Goal: Information Seeking & Learning: Learn about a topic

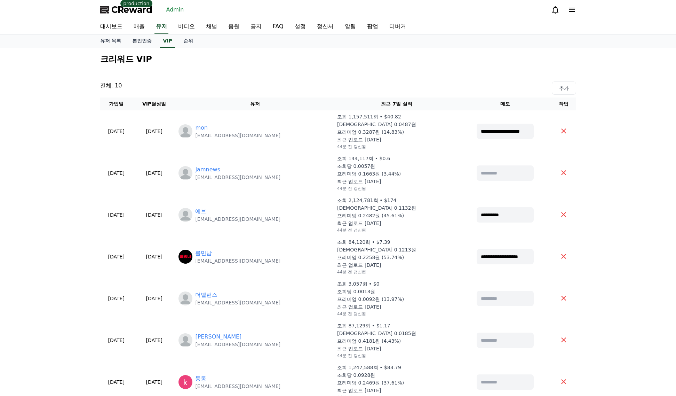
click at [167, 12] on link "Admin" at bounding box center [175, 9] width 23 height 11
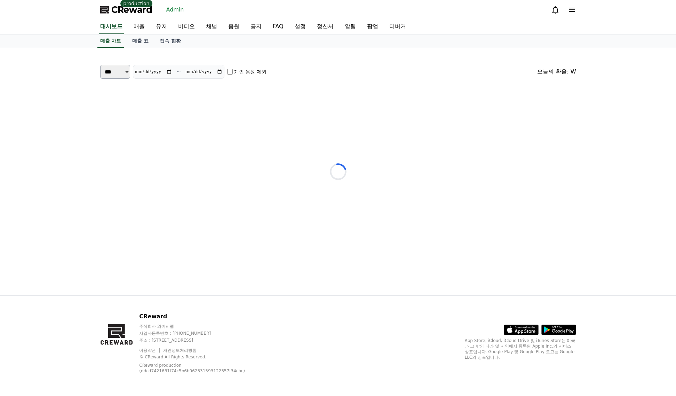
click at [134, 13] on span "CReward" at bounding box center [131, 9] width 41 height 11
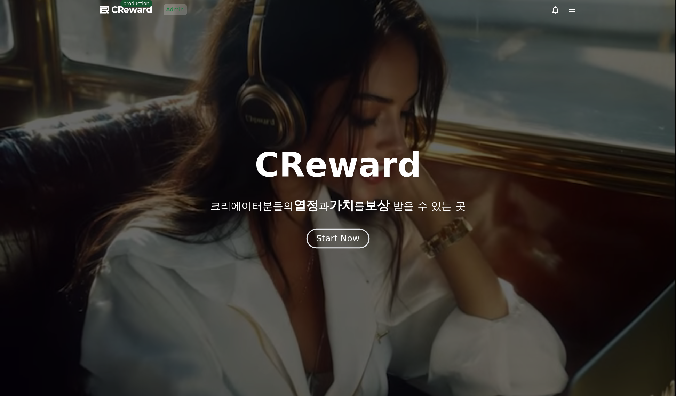
click at [343, 231] on button "Start Now" at bounding box center [338, 238] width 63 height 20
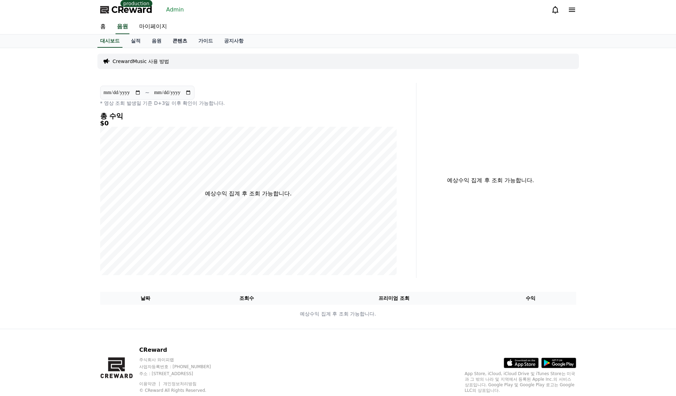
click at [174, 42] on link "콘텐츠" at bounding box center [180, 40] width 26 height 13
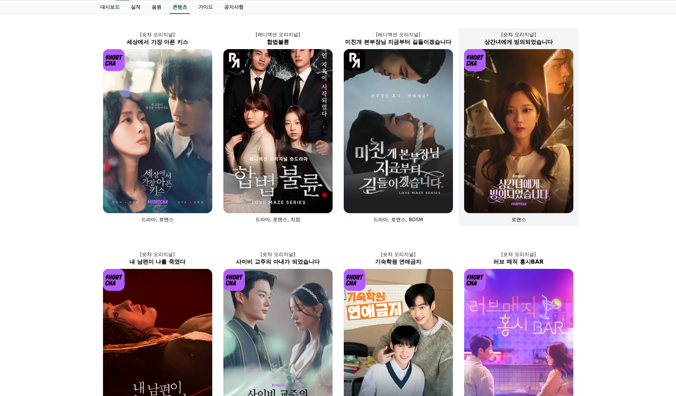
scroll to position [35, 0]
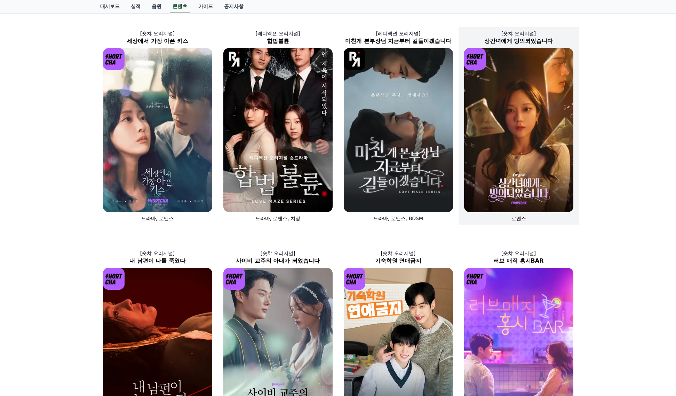
click at [532, 180] on img at bounding box center [518, 130] width 109 height 164
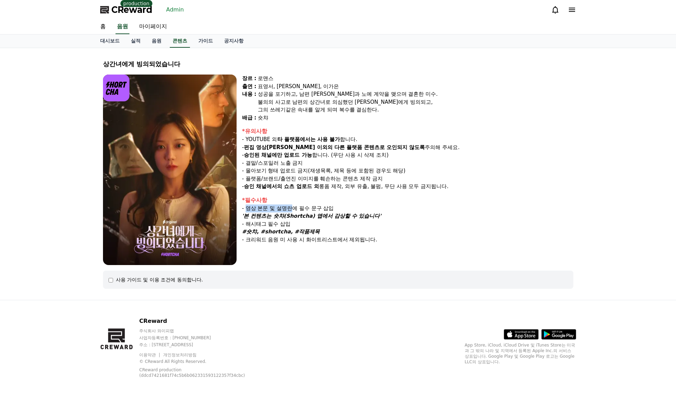
drag, startPoint x: 247, startPoint y: 208, endPoint x: 291, endPoint y: 210, distance: 43.5
click at [291, 210] on div "- 영상 본문 및 설명란에 필수 문구 삽입" at bounding box center [407, 208] width 331 height 8
copy div "영상 본문 및 설명란"
click at [294, 206] on div "- 영상 본문 및 설명란에 필수 문구 삽입" at bounding box center [407, 208] width 331 height 8
click at [340, 209] on div "- 영상 본문 및 설명란에 필수 문구 삽입" at bounding box center [407, 208] width 331 height 8
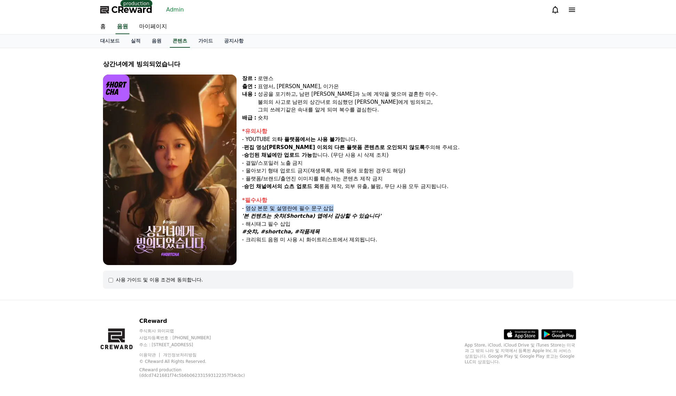
drag, startPoint x: 344, startPoint y: 209, endPoint x: 248, endPoint y: 211, distance: 95.7
click at [248, 211] on div "- 영상 본문 및 설명란에 필수 문구 삽입" at bounding box center [407, 208] width 331 height 8
copy div "영상 본문 및 설명란에 필수 문구 삽입"
click at [361, 216] on strong "'본 컨텐츠는 숏챠(Shortcha) 앱에서 감상할 수 있습니다'" at bounding box center [311, 216] width 139 height 6
drag, startPoint x: 389, startPoint y: 216, endPoint x: 247, endPoint y: 209, distance: 141.8
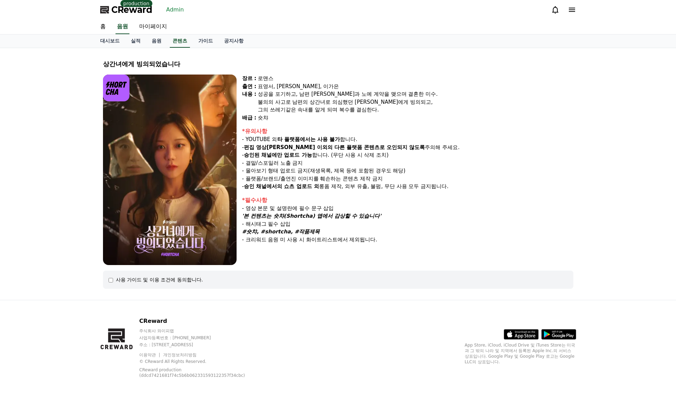
click at [247, 209] on div "*필수사항 - 영상 본문 및 설명란에 필수 문구 삽입 '본 컨텐츠는 숏챠(Shortcha) 앱에서 감상할 수 있습니다' - 해시태그 필수 삽입…" at bounding box center [407, 220] width 331 height 48
copy div "영상 본문 및 설명란에 필수 문구 삽입 '본 컨텐츠는 숏챠(Shortcha) 앱에서 감상할 수 있습니다'"
click at [178, 11] on link "Admin" at bounding box center [175, 9] width 23 height 11
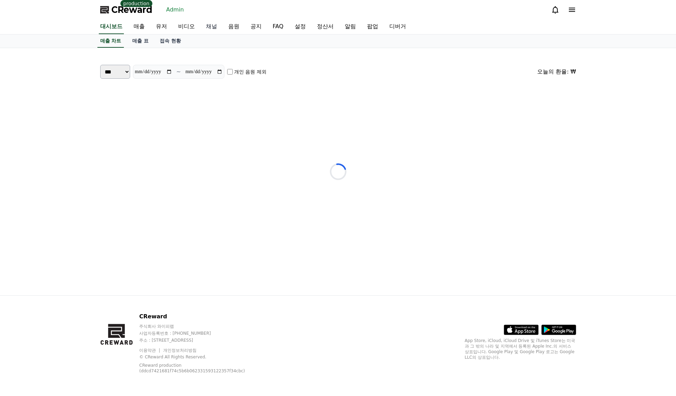
click at [201, 26] on link "채널" at bounding box center [211, 26] width 22 height 15
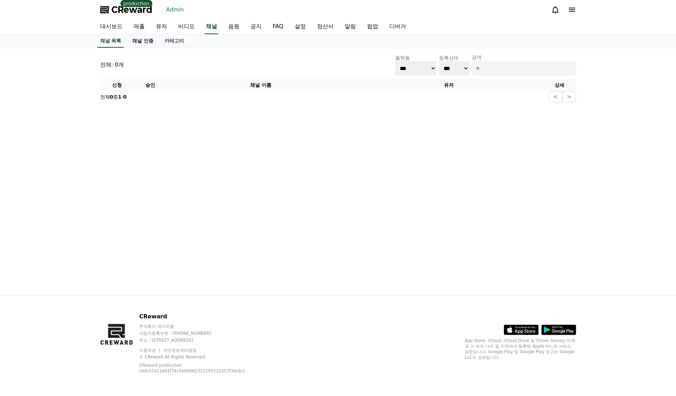
click at [149, 37] on link "채널 인증" at bounding box center [143, 40] width 32 height 13
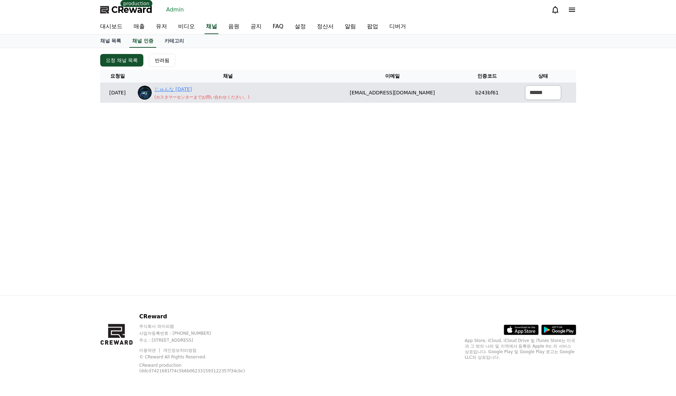
click at [198, 89] on link "じゅんな Jun7" at bounding box center [202, 89] width 95 height 7
click at [186, 93] on div "じゅんな Jun7 ( カスタマーセンターまでお問い合わせください。 )" at bounding box center [202, 93] width 95 height 14
click at [186, 92] on link "じゅんな Jun7" at bounding box center [202, 89] width 95 height 7
click at [554, 93] on select "****** *** ***" at bounding box center [543, 92] width 36 height 15
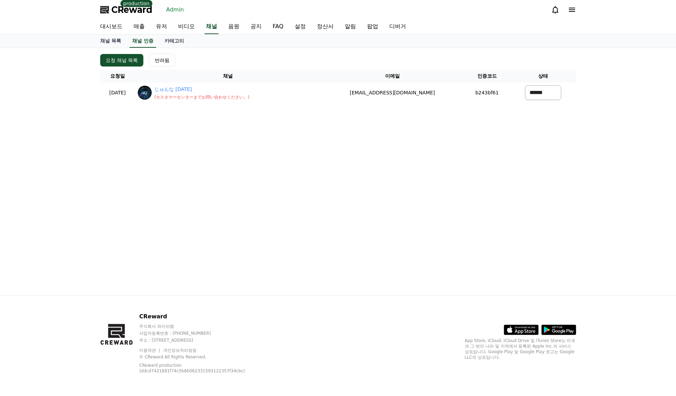
select select "********"
click at [525, 85] on select "****** *** ***" at bounding box center [543, 92] width 36 height 15
select select "modal"
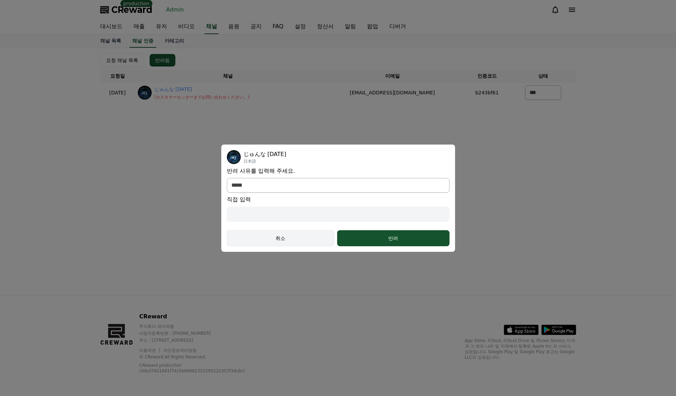
click at [284, 239] on div "취소" at bounding box center [281, 238] width 88 height 7
click at [273, 171] on div "**********" at bounding box center [338, 198] width 223 height 96
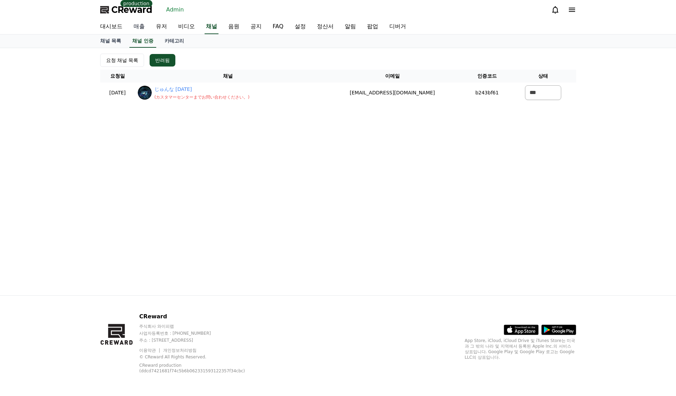
click at [149, 25] on link "매출" at bounding box center [139, 26] width 22 height 15
click at [113, 27] on link "대시보드" at bounding box center [111, 26] width 33 height 15
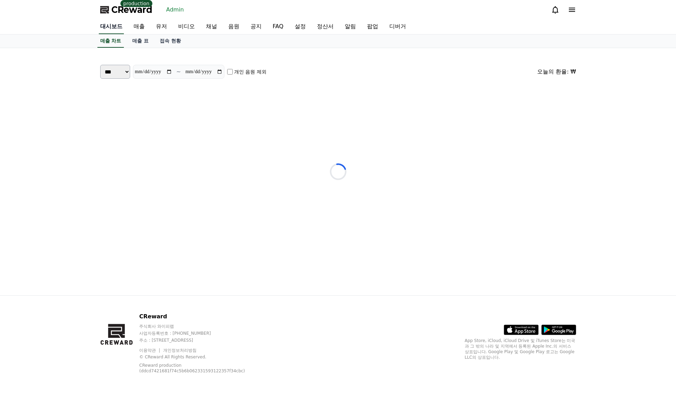
click at [113, 25] on link "대시보드" at bounding box center [111, 26] width 25 height 15
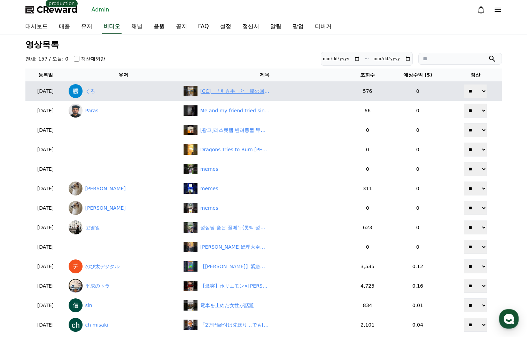
click at [264, 89] on div "[CC]　「引き手」と「腰の回転」が、強い受け技の原動力になる" at bounding box center [235, 91] width 70 height 7
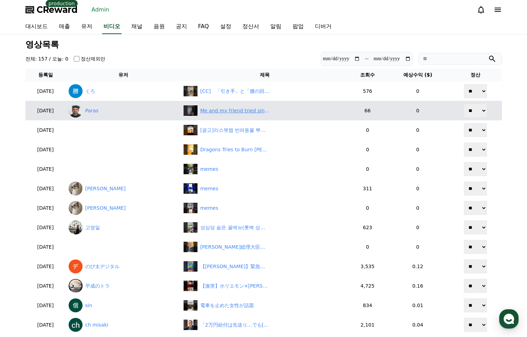
click at [252, 113] on div "Me and my friend tried singing sparkle Radwimps at Karaoke🙋" at bounding box center [235, 110] width 70 height 7
click at [113, 104] on link "Paras" at bounding box center [123, 111] width 109 height 14
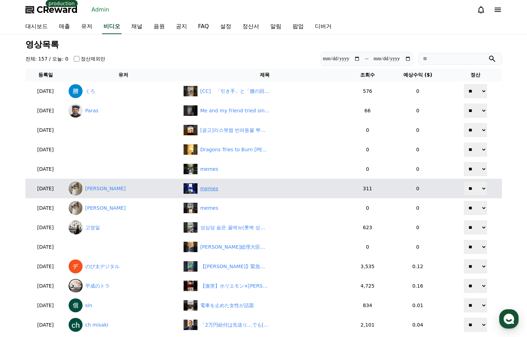
click at [218, 188] on div "memes" at bounding box center [209, 188] width 18 height 7
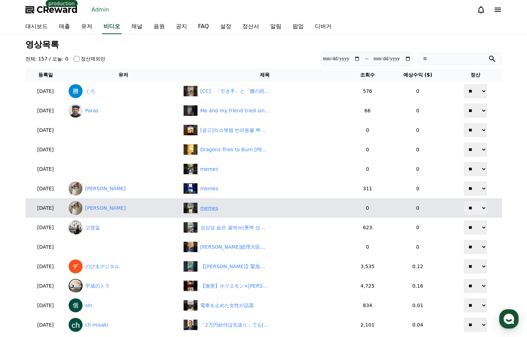
click at [218, 207] on div "memes" at bounding box center [209, 208] width 18 height 7
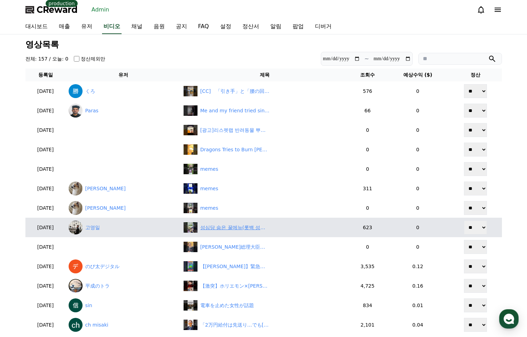
click at [247, 227] on div "성심당 숨은 꿀메뉴(롯백 성심당 한정)" at bounding box center [235, 227] width 70 height 7
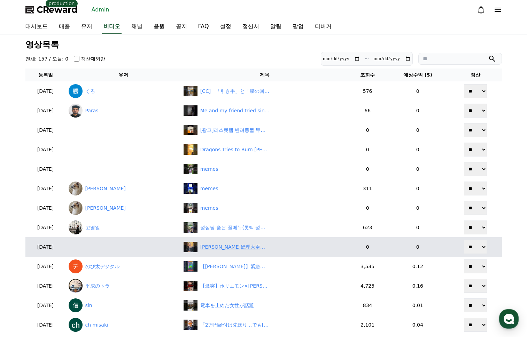
click at [257, 245] on div "石破総理大臣！日本無視！今後5年間で最大で5億5000万ドルを拠出する考えを伝えました。 #国際支援 #解説 #ワクチン" at bounding box center [235, 247] width 70 height 7
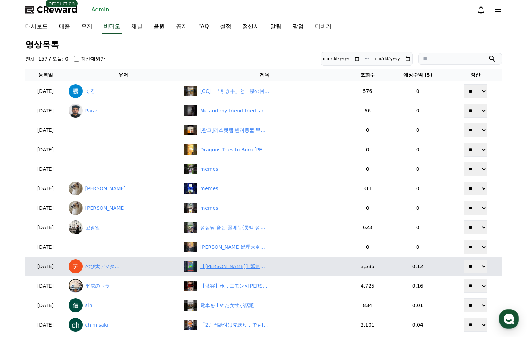
click at [247, 268] on div "【小林李衣奈】緊急地震速報(2025/8/18 08:33)を伝える美人お天気キャスターりーちゃん【ウェザーニュースLiVE切り抜き】 #かわいい" at bounding box center [235, 266] width 70 height 7
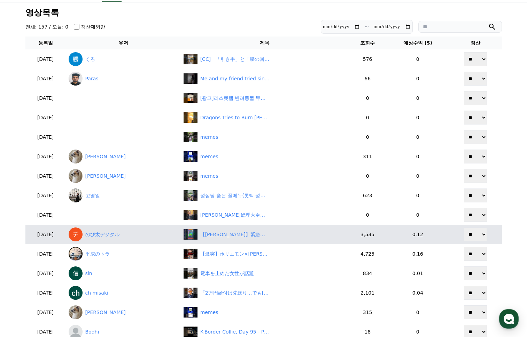
scroll to position [35, 0]
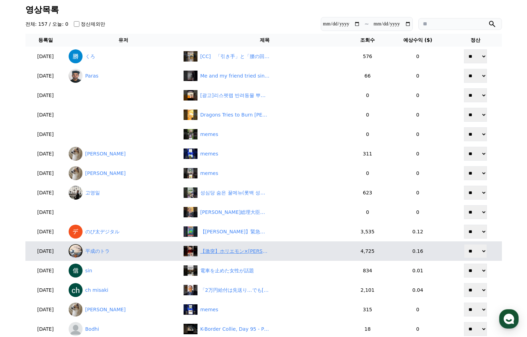
click at [249, 251] on div "【激突】ホリエモン×神谷宗幣がSNSでバトル！「基礎知識勉強しろ」にネット騒然　#shorts" at bounding box center [235, 251] width 70 height 7
click at [103, 254] on link "平成のトラ" at bounding box center [123, 251] width 109 height 14
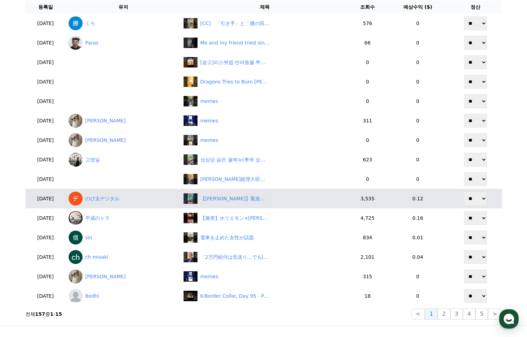
scroll to position [70, 0]
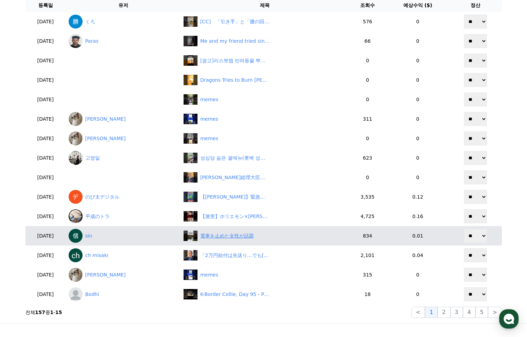
click at [254, 236] on div "電車を止めた女性が話題" at bounding box center [227, 235] width 54 height 7
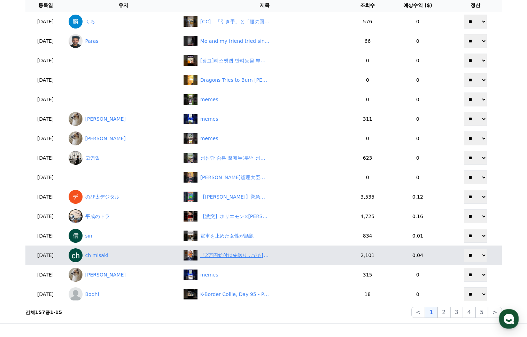
click at [252, 252] on div "「2万円給付は先送り…でもゲイツ氏に810億円！？石破首相に批判殺到」" at bounding box center [235, 255] width 70 height 7
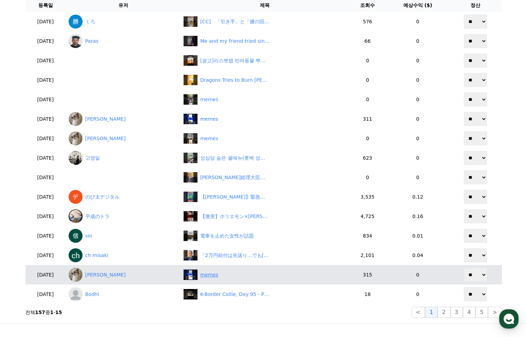
click at [218, 276] on div "memes" at bounding box center [209, 274] width 18 height 7
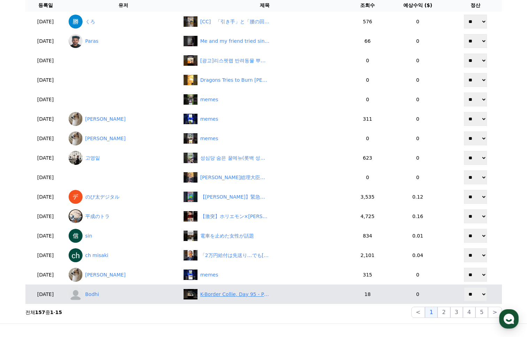
click at [251, 294] on div "K-Border Collie, Day 95 - Puppies vs. Toys: The Ultimate Battle!🐶⚔️" at bounding box center [235, 294] width 70 height 7
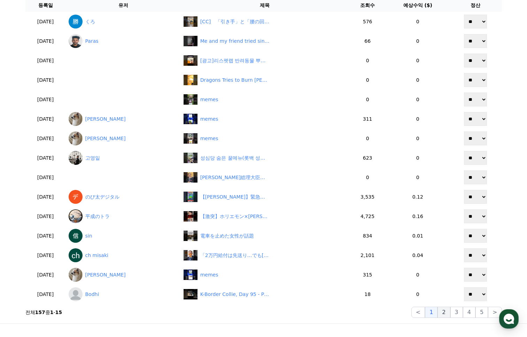
click at [447, 314] on button "2" at bounding box center [443, 312] width 13 height 11
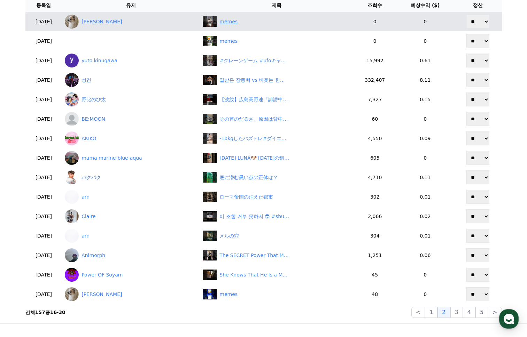
click at [235, 23] on div "memes" at bounding box center [228, 21] width 18 height 7
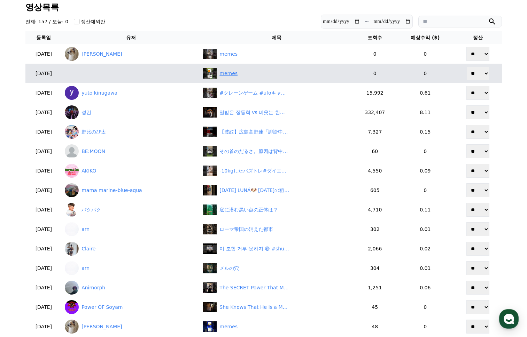
scroll to position [35, 0]
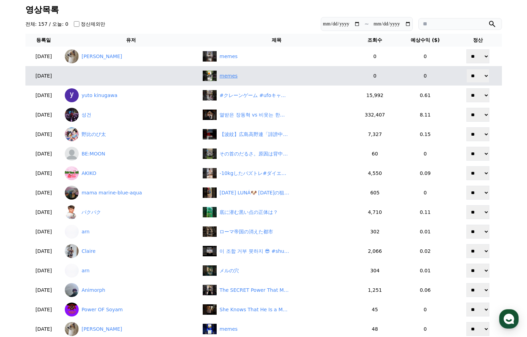
click at [232, 73] on div "memes" at bounding box center [228, 75] width 18 height 7
click at [233, 74] on div "memes" at bounding box center [228, 75] width 18 height 7
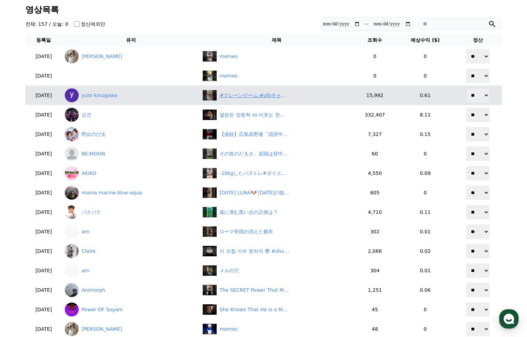
click at [247, 95] on div "#クレーンゲーム #ufoキャッチャー #shorts #short #shortvideo #shortsfeed #ROUND1 #ﾍﾞﾈｸｽ #クレゲ …" at bounding box center [254, 95] width 70 height 7
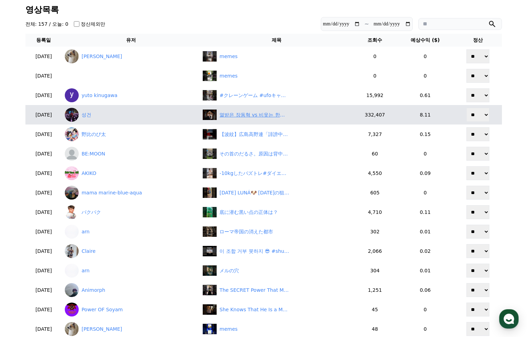
click at [252, 119] on div "열받은 장동혁 vs 비웃는 한동훈, 사진 속 진실 공개" at bounding box center [277, 115] width 148 height 10
click at [103, 115] on link "성건" at bounding box center [131, 115] width 132 height 14
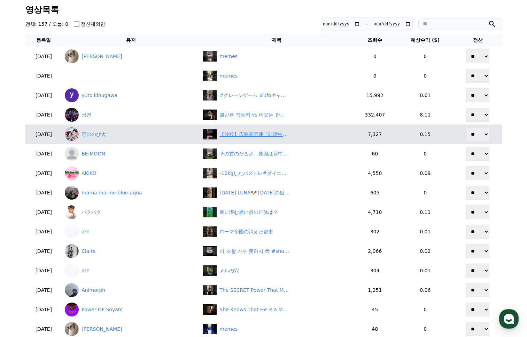
click at [246, 137] on div "【波紋】広島高野連「誹謗中傷に法的措置」宣言！広陵暴力問題の対応に批判殺到　#shorts" at bounding box center [254, 134] width 70 height 7
click at [111, 135] on link "野比のび太" at bounding box center [131, 134] width 132 height 14
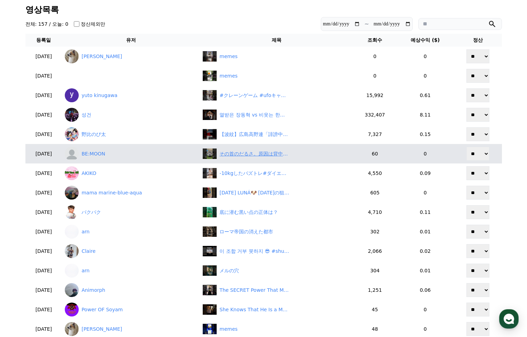
click at [248, 153] on div "その首のだるさ。原因は背中です。　#セルフケア#首のだるさ#首の痛み#首痛#背中のケア" at bounding box center [254, 153] width 70 height 7
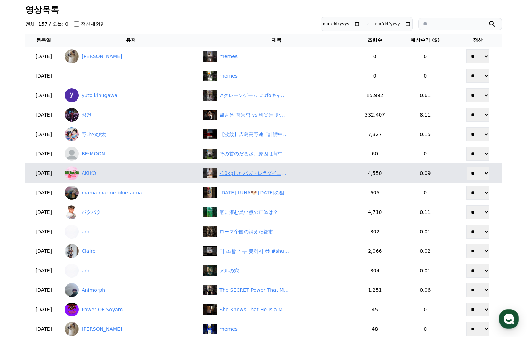
click at [244, 171] on div "-10kgしたバズトレ#ダイエットママ #ダイエット #産後ダイエット #全身痩せ" at bounding box center [254, 173] width 70 height 7
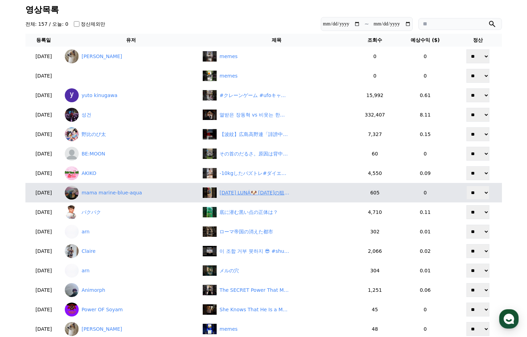
click at [258, 192] on div "2025年08月20日 LUNÁ🐶 今日の狙いは、ひんやりマット❗ #ミニチュアダックス #子犬のいる暮らし #ブルータン" at bounding box center [254, 192] width 70 height 7
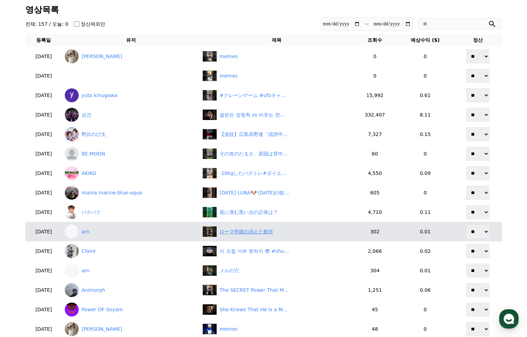
click at [251, 232] on div "ローマ帝国の消えた都市" at bounding box center [246, 231] width 54 height 7
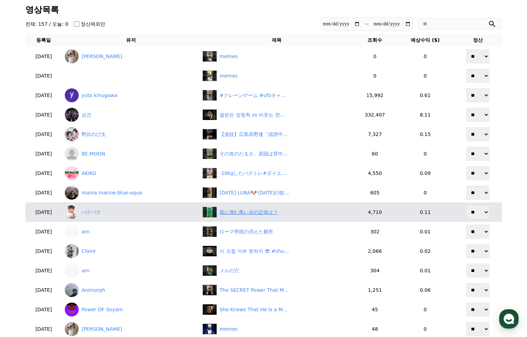
click at [246, 211] on div "底に潜む黒い点の正体は？" at bounding box center [248, 212] width 58 height 7
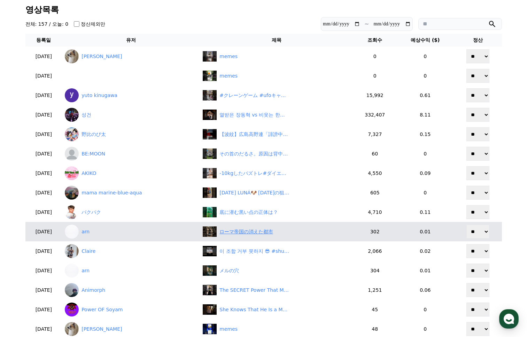
click at [243, 234] on div "ローマ帝国の消えた都市" at bounding box center [246, 231] width 54 height 7
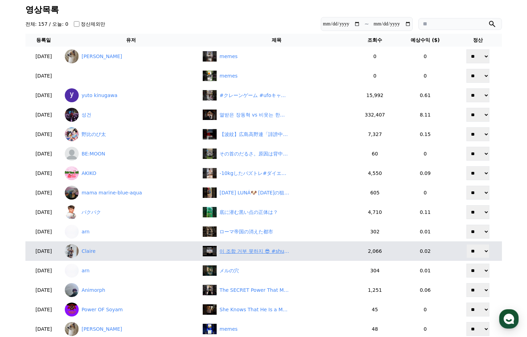
click at [285, 253] on div "이 조합 거부 못하지 😎 #shutupfit #닥치고운동 #10분운동 #덤벨운동 #엉덩이운동 #엉뽕운동 #힙운동 #엉덩이펌핑 #둔근운동" at bounding box center [254, 251] width 70 height 7
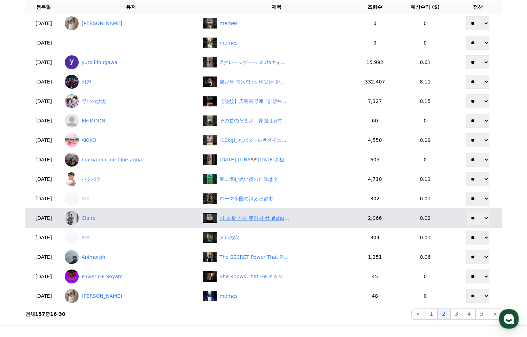
scroll to position [70, 0]
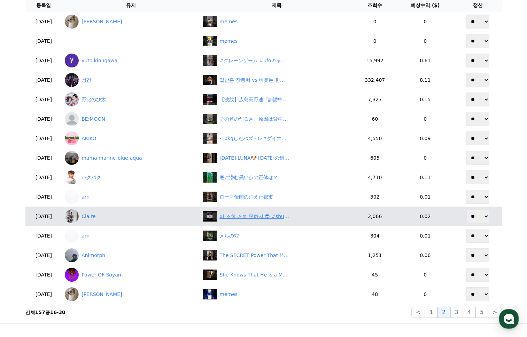
click at [244, 215] on div "이 조합 거부 못하지 😎 #shutupfit #닥치고운동 #10분운동 #덤벨운동 #엉덩이운동 #엉뽕운동 #힙운동 #엉덩이펌핑 #둔근운동" at bounding box center [254, 216] width 70 height 7
click at [107, 217] on link "Claire" at bounding box center [131, 217] width 132 height 14
click at [102, 218] on link "Claire" at bounding box center [131, 217] width 132 height 14
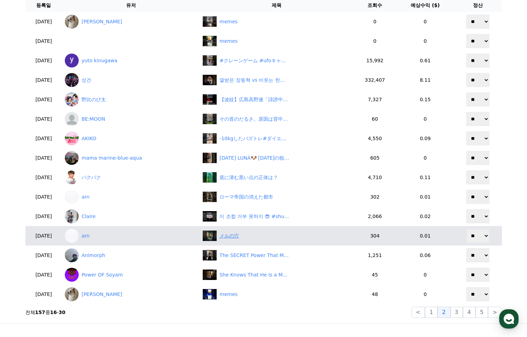
click at [238, 237] on div "メルの穴" at bounding box center [228, 235] width 19 height 7
click at [234, 236] on div "メルの穴" at bounding box center [228, 235] width 19 height 7
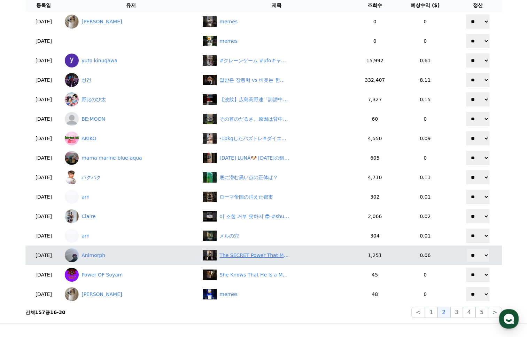
click at [248, 255] on div "The SECRET Power That Made Ichigo Unbeatable #bleach #anime #shorts" at bounding box center [254, 255] width 70 height 7
click at [101, 255] on link "Animorph" at bounding box center [131, 255] width 132 height 14
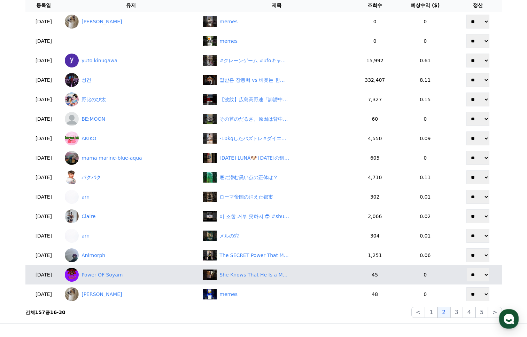
click at [123, 273] on link "Power OF Soyam" at bounding box center [131, 275] width 132 height 14
click at [259, 278] on div "She Knows That He Is a Monster | Gleipnir | #shorts #anime #recap" at bounding box center [254, 274] width 70 height 7
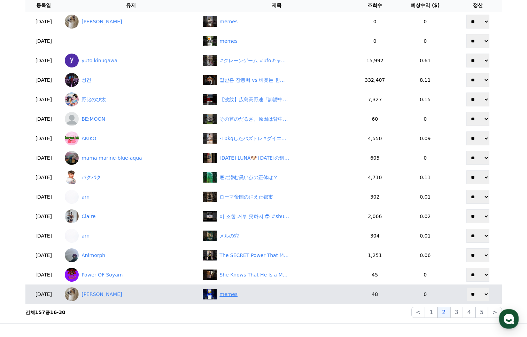
click at [237, 295] on div "memes" at bounding box center [228, 294] width 18 height 7
click at [129, 292] on link "Adrián Navarro Martínez" at bounding box center [131, 294] width 132 height 14
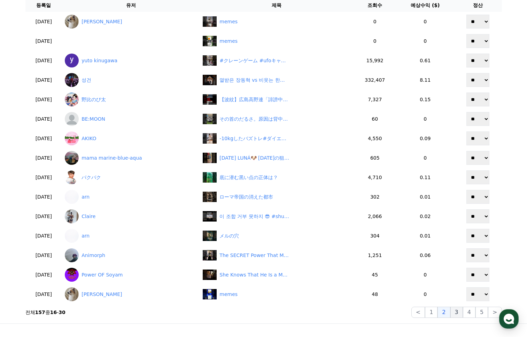
click at [456, 315] on button "3" at bounding box center [456, 312] width 13 height 11
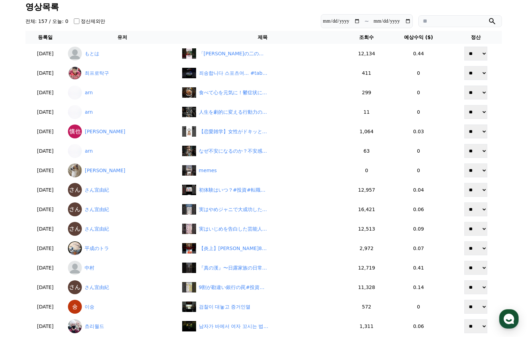
scroll to position [35, 0]
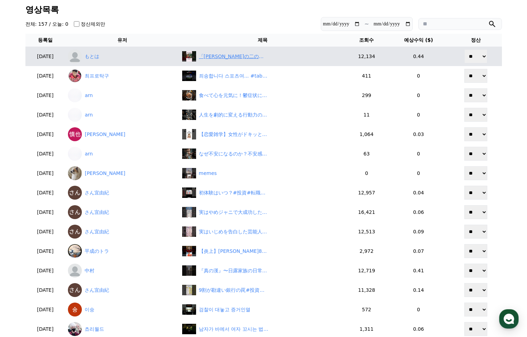
click at [257, 59] on div "「山川穂高の二の舞と揶揄される」源田壮亮に関する雑学 #源田壮亮 #山川穂高 #埼玉西武ライオンズ #西武ライオンズ" at bounding box center [234, 56] width 70 height 7
click at [107, 56] on link "もとは" at bounding box center [122, 56] width 108 height 14
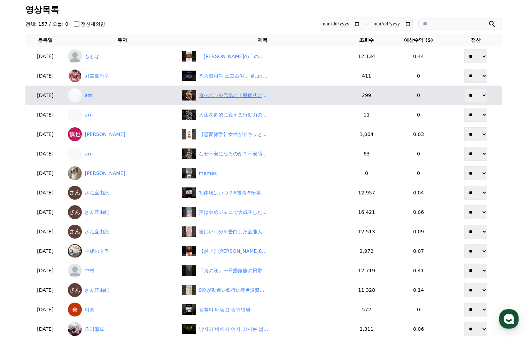
click at [245, 93] on div "食べて心を元気に！鬱症状に効果的な栄養素とは？" at bounding box center [234, 95] width 70 height 7
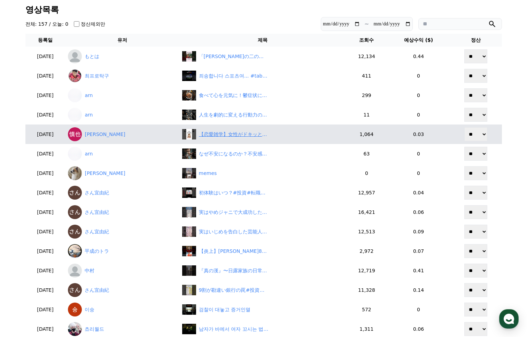
click at [257, 137] on div "【恋愛雑学】女性がドキッとする男性の仕草5選#恋愛 #恋愛雑学 #shorts" at bounding box center [234, 134] width 70 height 7
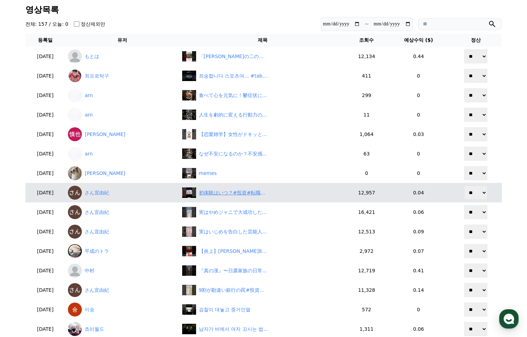
click at [239, 192] on div "初体験はいつ？#投資#転職#貯金" at bounding box center [234, 192] width 70 height 7
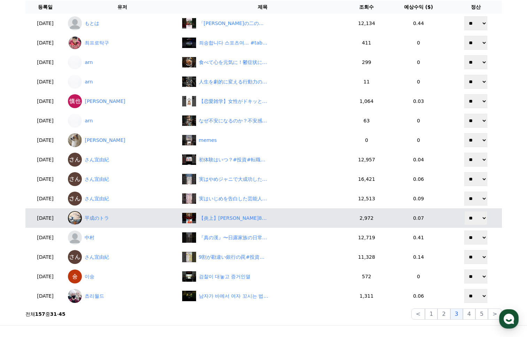
scroll to position [70, 0]
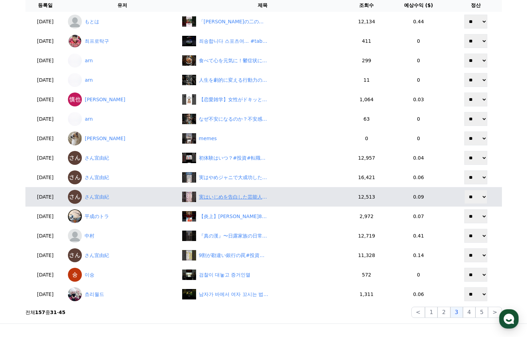
click at [252, 200] on div "実はいじめを告白した芸能人7選#投資#転職#貯金" at bounding box center [234, 196] width 70 height 7
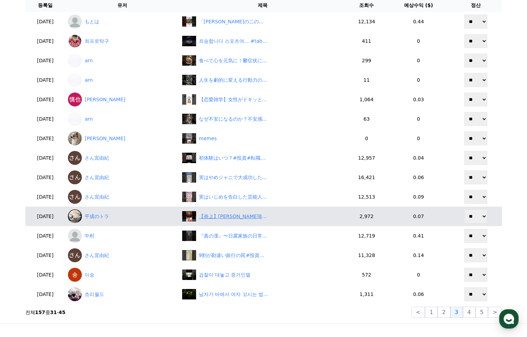
click at [264, 219] on div "【炎上】石破首相の810億支援に神谷氏が猛批判！「日本はATMじゃない！」　#shorts" at bounding box center [234, 216] width 70 height 7
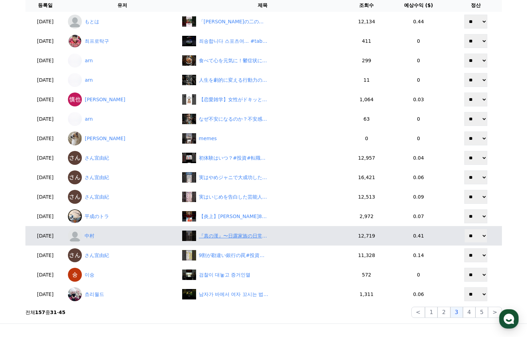
click at [267, 235] on div "『真の漢』〜日露家族の日常〜 #海外移住" at bounding box center [234, 235] width 70 height 7
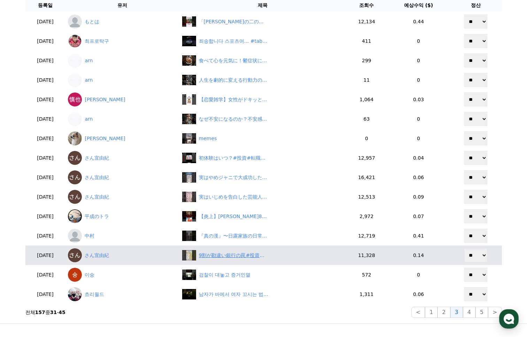
click at [251, 261] on div "9割が勘違い銀行の罠#投資#転職#貯金" at bounding box center [262, 255] width 161 height 10
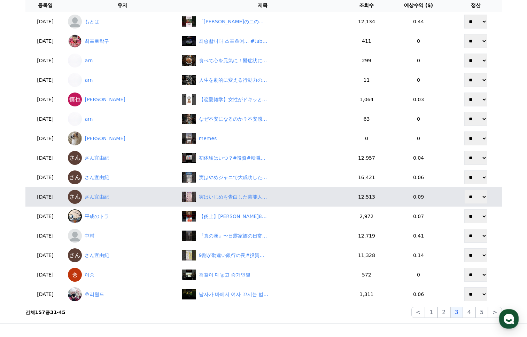
click at [249, 200] on div "実はいじめを告白した芸能人7選#投資#転職#貯金" at bounding box center [234, 196] width 70 height 7
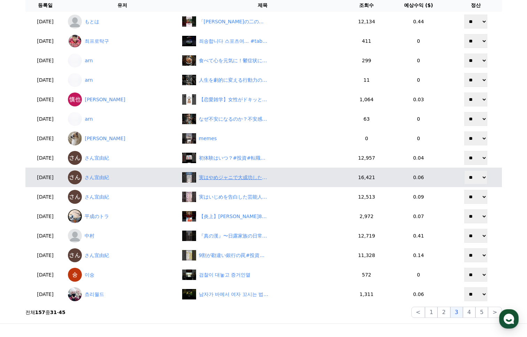
click at [251, 177] on div "実はやめジャニで大成功した芸能人#投資#転職#貯金" at bounding box center [234, 177] width 70 height 7
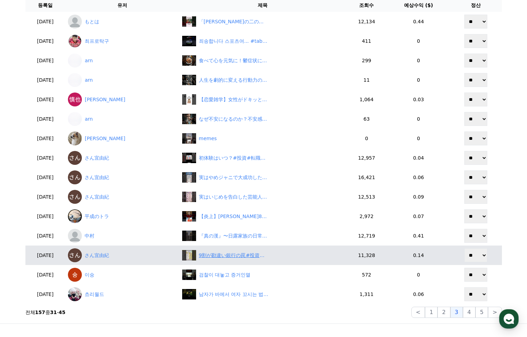
click at [244, 256] on div "9割が勘違い銀行の罠#投資#転職#貯金" at bounding box center [234, 255] width 70 height 7
click at [484, 256] on select "** **" at bounding box center [475, 255] width 23 height 14
select select "********"
click at [466, 248] on select "** **" at bounding box center [475, 255] width 23 height 14
click at [260, 253] on div "9割が勘違い銀行の罠#投資#転職#貯金" at bounding box center [234, 255] width 70 height 7
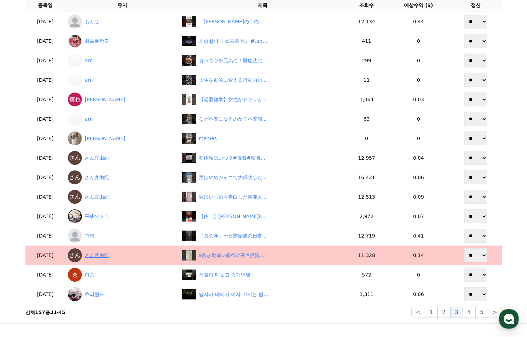
click at [108, 254] on link "さん宜由紀" at bounding box center [122, 255] width 108 height 14
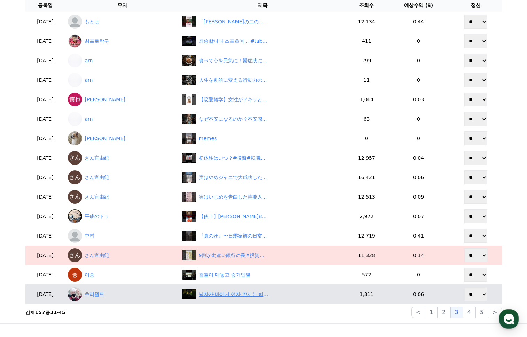
click at [255, 293] on div "남자가 바에서 여자 꼬시는 법 #에스콰이어 #변호사를꿈꾸는변호사들" at bounding box center [234, 294] width 70 height 7
click at [100, 297] on link "쵸리월드" at bounding box center [122, 294] width 108 height 14
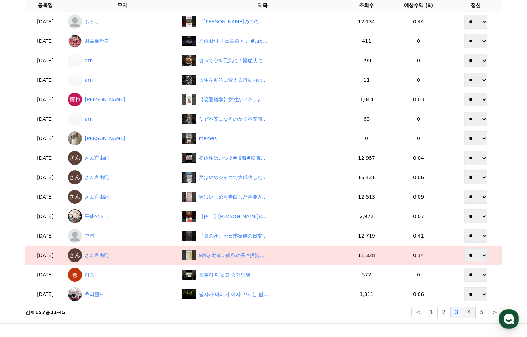
click at [472, 316] on button "4" at bounding box center [469, 312] width 13 height 11
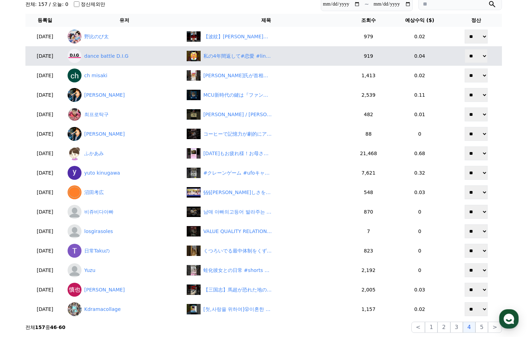
scroll to position [35, 0]
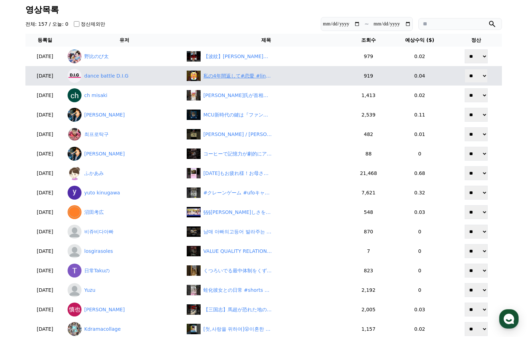
click at [250, 78] on div "私の4年間返して#恋愛 #lineスカッと #カップル #浮気" at bounding box center [238, 75] width 70 height 7
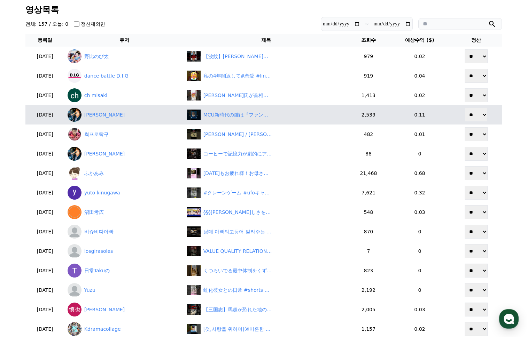
click at [229, 115] on div "MCU新時代の鍵は『ファンタスティック・フォー』！？1960年代設定＆豪華キャストに震える🔥" at bounding box center [238, 114] width 70 height 7
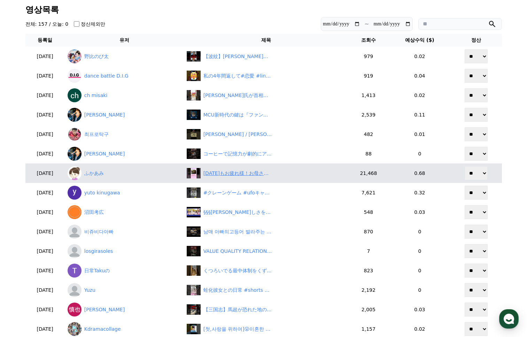
click at [235, 173] on div "今日もお疲れ様！お母さんたちの大沢たかお祭りｗｗｗ　#大沢たかお祭り" at bounding box center [238, 173] width 70 height 7
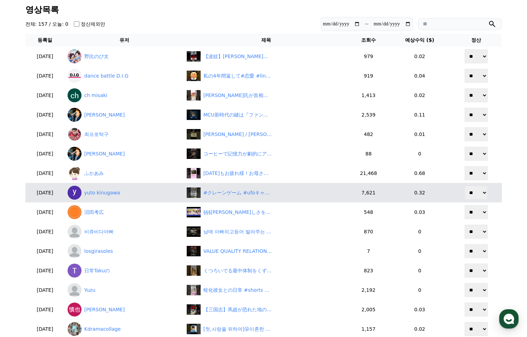
click at [224, 201] on td "#クレーンゲーム #ufoキャッチャー #shorts #short #shortvideo #shortsfeed #ROUND1 #ﾍﾞﾈｸｽ #クレゲ …" at bounding box center [266, 192] width 164 height 19
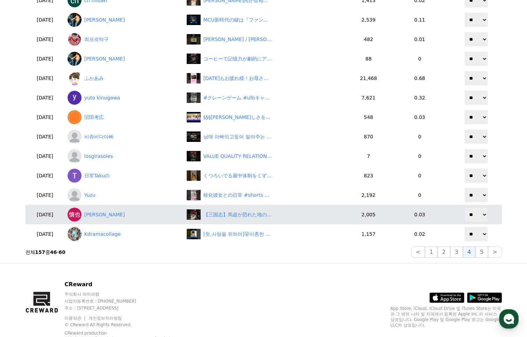
scroll to position [139, 0]
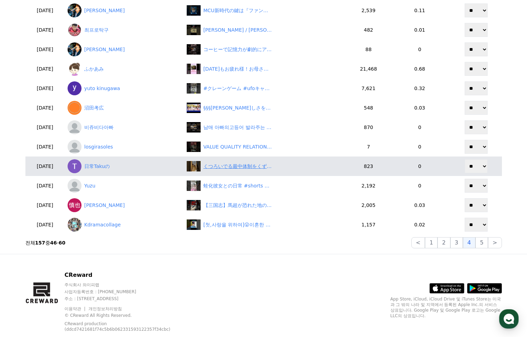
click at [239, 167] on div "くつろいでる最中体制をくずして慌てて階段を降りるココアちゃん" at bounding box center [238, 166] width 70 height 7
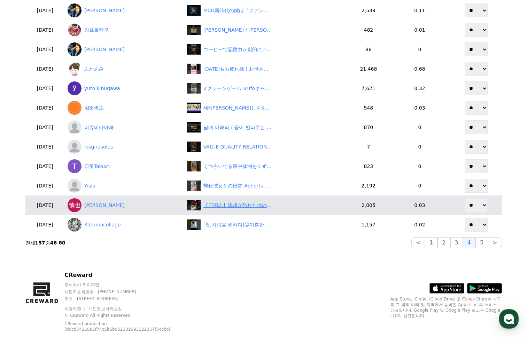
click at [250, 201] on div "【三国志】馬超が恐れた地の利3選#三国志 #馬超 #キングダム #shorts" at bounding box center [266, 205] width 159 height 10
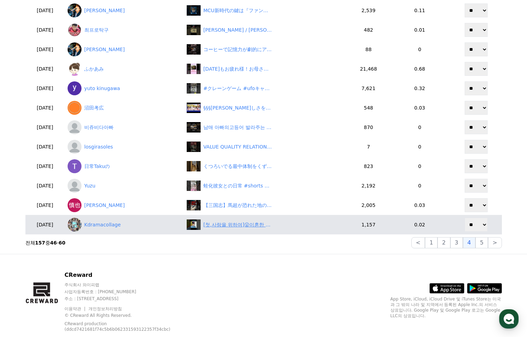
click at [248, 226] on div "[첫,사랑을 위하여]😮이혼한 부인의 등장, #첫사랑을위하여,#드라마,#예고,#리뷰,#염정아,#박해준,#월화드라마,#가족드라마,#티빙,#웨이브,…" at bounding box center [238, 224] width 70 height 7
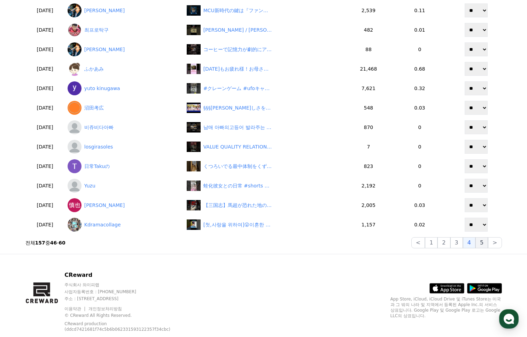
click at [481, 242] on button "5" at bounding box center [481, 242] width 13 height 11
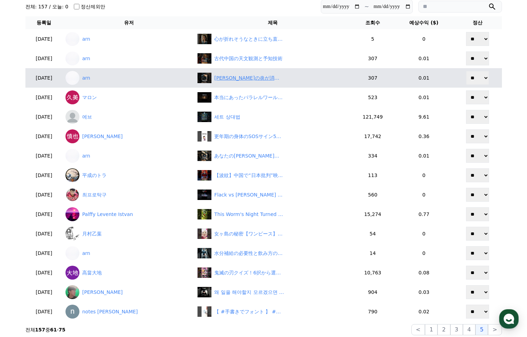
scroll to position [35, 0]
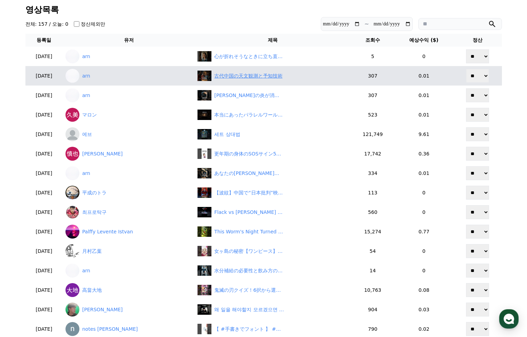
click at [236, 75] on div "古代中国の天文観測と予知技術" at bounding box center [248, 75] width 68 height 7
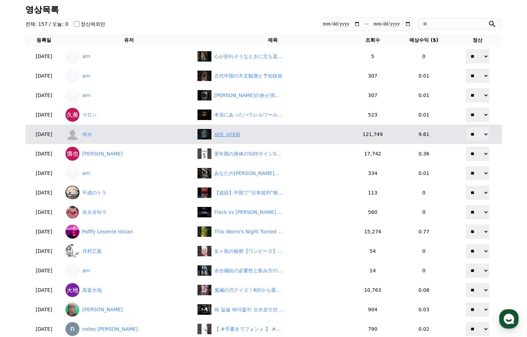
click at [230, 135] on div "세트 상대법" at bounding box center [227, 134] width 26 height 7
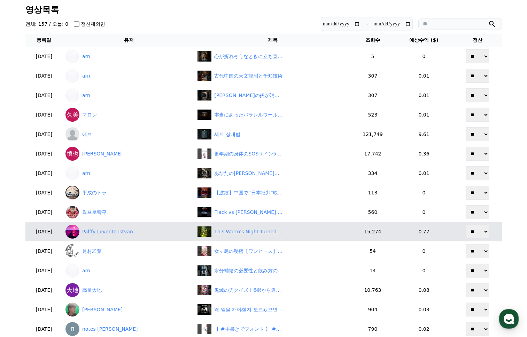
click at [240, 232] on div "This Worm's Night Turned Into a Wild Adventure! #shorts" at bounding box center [249, 231] width 70 height 7
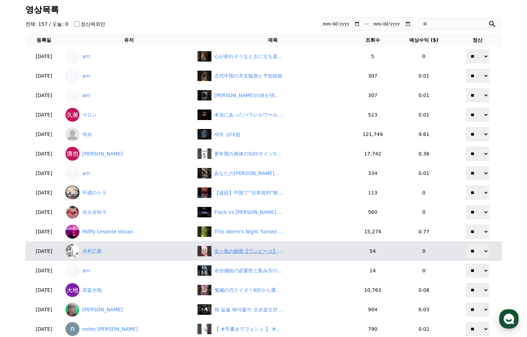
click at [244, 255] on div "女ヶ島の秘密【ワンピース】 #shorts #ワンピース #onepiece #考察" at bounding box center [249, 251] width 70 height 7
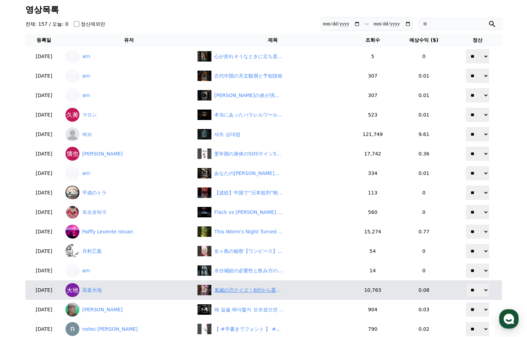
click at [243, 290] on div "鬼滅の刃クイズ！6択から選べ！#shorts #鬼滅の刃 #demonslayer" at bounding box center [249, 290] width 70 height 7
click at [109, 292] on link "高畠大地" at bounding box center [128, 290] width 126 height 14
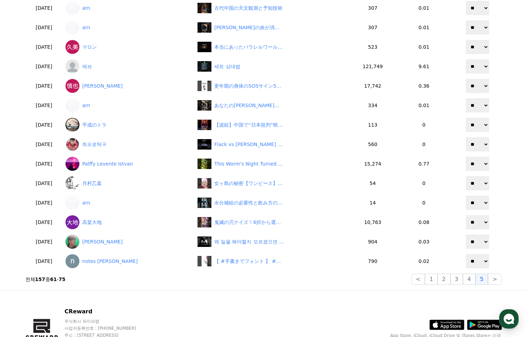
scroll to position [104, 0]
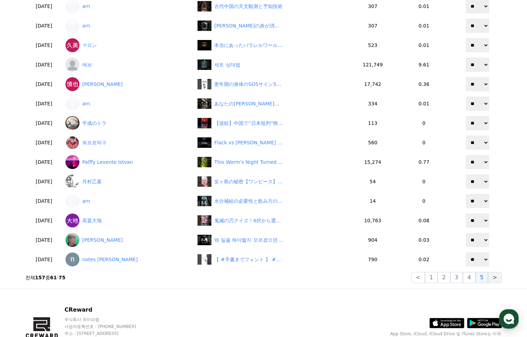
click at [496, 279] on button ">" at bounding box center [495, 277] width 14 height 11
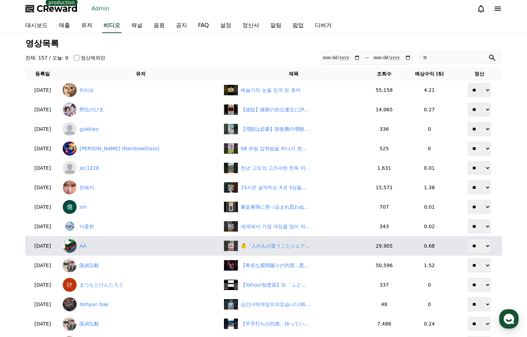
scroll to position [0, 0]
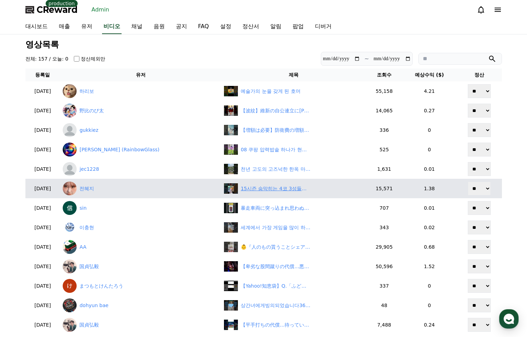
click at [261, 187] on div "15시즌 숨막히는 4코 3성들의 대결! #tft #롤토체스" at bounding box center [275, 188] width 70 height 7
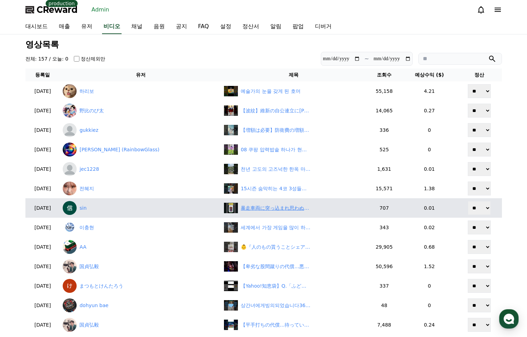
click at [261, 205] on div "暴走車両に突っ込まれ思わぬバズり" at bounding box center [275, 208] width 70 height 7
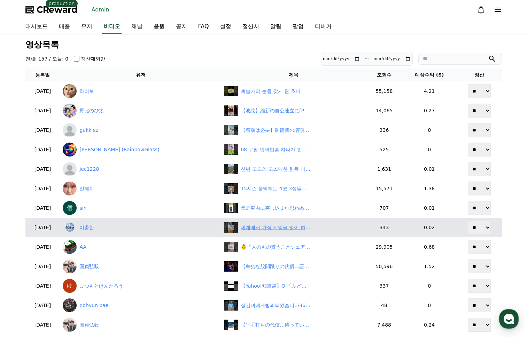
click at [285, 228] on div "세계에서 가장 게임을 많이 하는 나라 TOP10" at bounding box center [275, 227] width 70 height 7
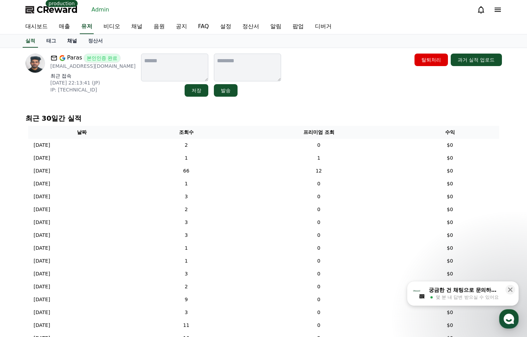
click at [72, 39] on link "채널" at bounding box center [72, 40] width 21 height 13
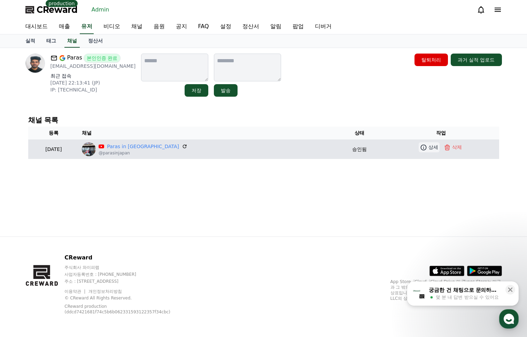
click at [428, 148] on p "상세" at bounding box center [433, 147] width 10 height 7
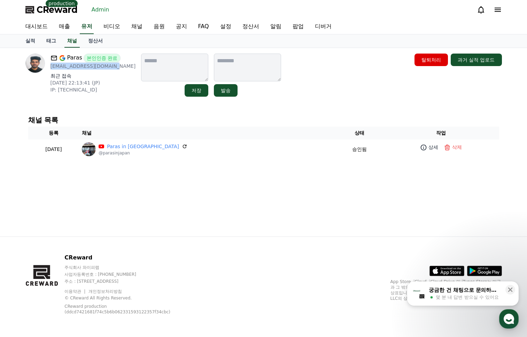
drag, startPoint x: 112, startPoint y: 69, endPoint x: 50, endPoint y: 66, distance: 61.6
click at [50, 66] on p "[EMAIL_ADDRESS][DOMAIN_NAME]" at bounding box center [92, 66] width 85 height 7
copy p "[EMAIL_ADDRESS][DOMAIN_NAME]"
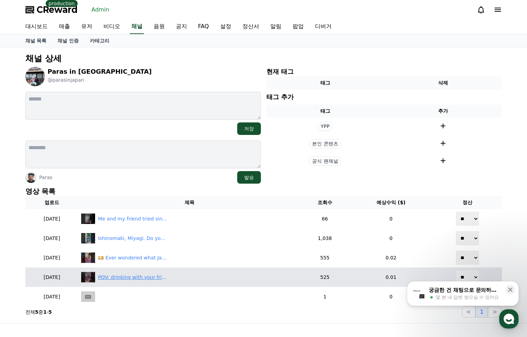
click at [141, 279] on div "POV: drinking with your friends at an [GEOGRAPHIC_DATA] in [GEOGRAPHIC_DATA]. #…" at bounding box center [133, 277] width 70 height 7
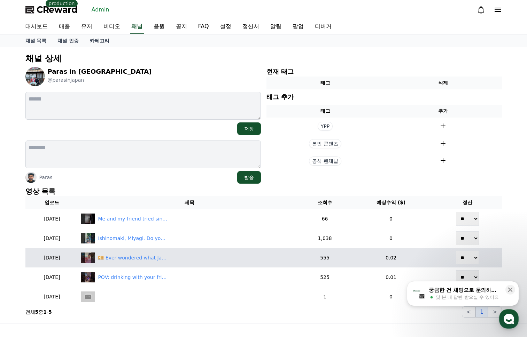
click at [167, 257] on div "💴 Ever wondered what Japanese money really looks like?" at bounding box center [133, 257] width 70 height 7
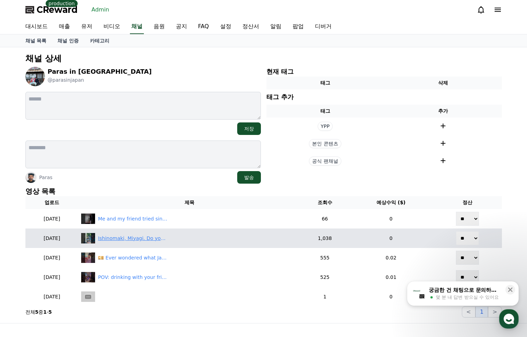
click at [153, 239] on div "Ishinomaki, Miyagi. Do you know what this festival in Japan called?" at bounding box center [133, 238] width 70 height 7
click at [147, 240] on div "Ishinomaki, Miyagi. Do you know what this festival in Japan called?" at bounding box center [133, 238] width 70 height 7
click at [473, 237] on select "** **" at bounding box center [467, 238] width 23 height 14
select select "********"
click at [457, 231] on select "** **" at bounding box center [467, 238] width 23 height 14
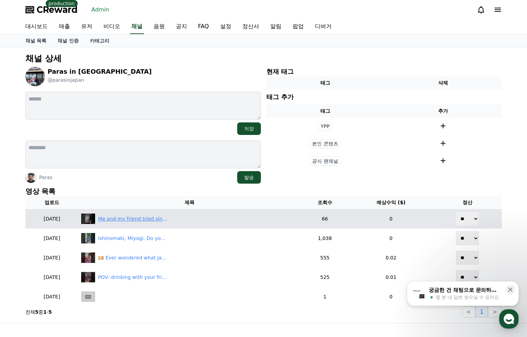
click at [129, 214] on div "Me and my friend tried singing sparkle Radwimps at Karaoke🙋" at bounding box center [189, 219] width 216 height 10
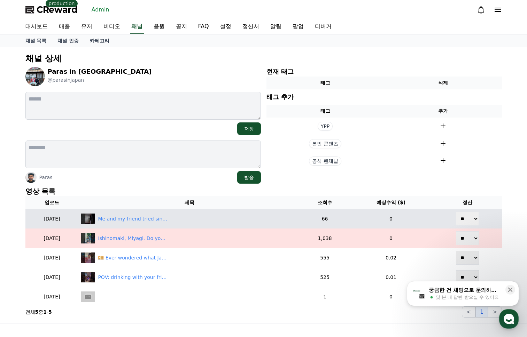
drag, startPoint x: 461, startPoint y: 218, endPoint x: 462, endPoint y: 226, distance: 7.7
click at [462, 218] on select "** **" at bounding box center [467, 219] width 23 height 14
select select "********"
click at [457, 212] on select "** **" at bounding box center [467, 219] width 23 height 14
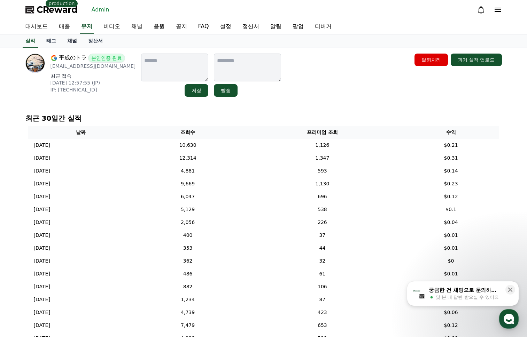
click at [71, 41] on link "채널" at bounding box center [72, 40] width 21 height 13
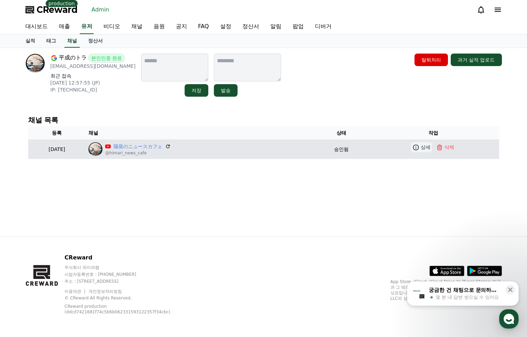
click at [419, 148] on icon at bounding box center [415, 147] width 7 height 7
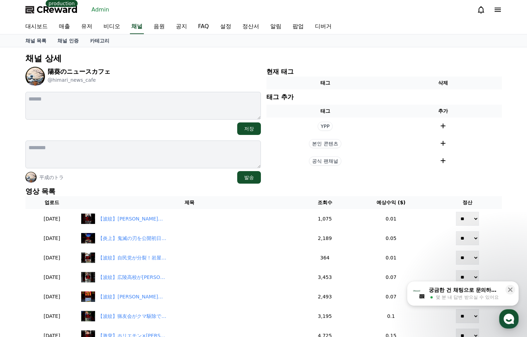
click at [414, 60] on p "채널 상세" at bounding box center [263, 58] width 476 height 11
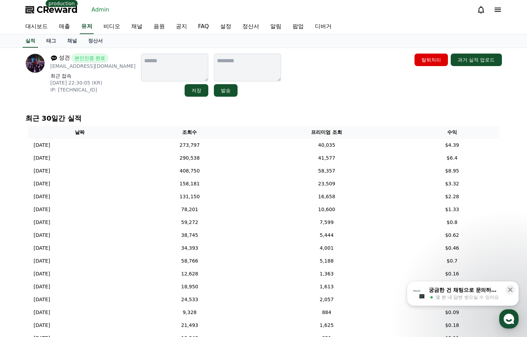
click at [292, 103] on div "성건 본인인증 완료 dntjdrjs@naver.com 최근 접속 2025-08-22 22:30:05 (KR) IP: 203.251.140.54…" at bounding box center [263, 248] width 487 height 400
click at [302, 103] on div "성건 본인인증 완료 dntjdrjs@naver.com 최근 접속 2025-08-22 22:30:05 (KR) IP: 203.251.140.54…" at bounding box center [263, 248] width 487 height 400
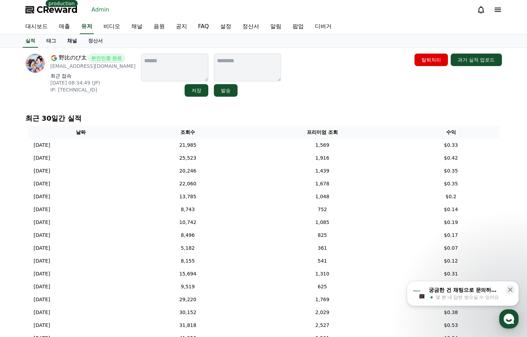
click at [67, 38] on link "채널" at bounding box center [72, 40] width 21 height 13
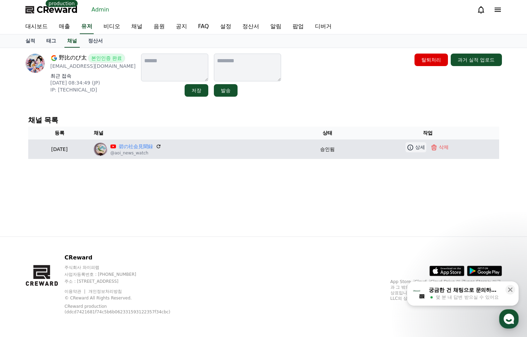
click at [410, 149] on icon at bounding box center [409, 147] width 7 height 7
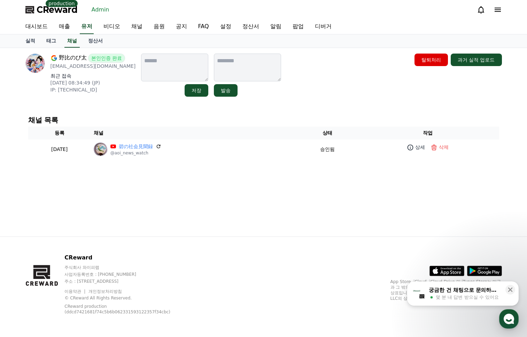
click at [306, 103] on div "野比のび太 본인인증 완료 a501014030@gmail.com 최근 접속 2025-07-22 08:34:49 (JP) IP: 202.59.17…" at bounding box center [263, 142] width 487 height 189
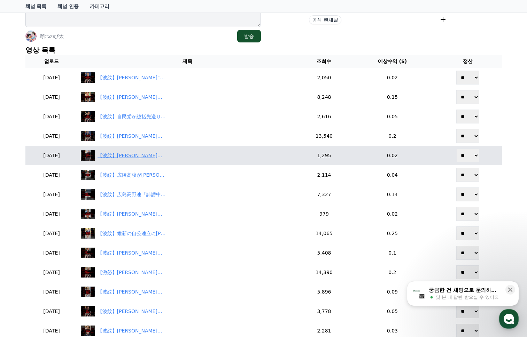
scroll to position [174, 0]
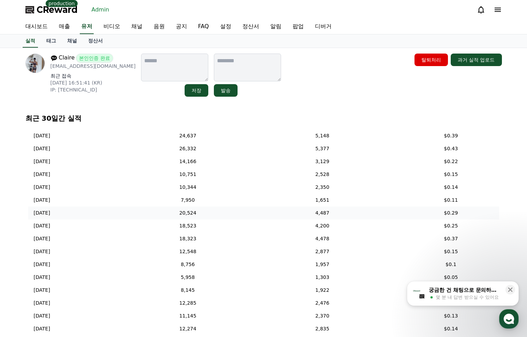
scroll to position [73, 0]
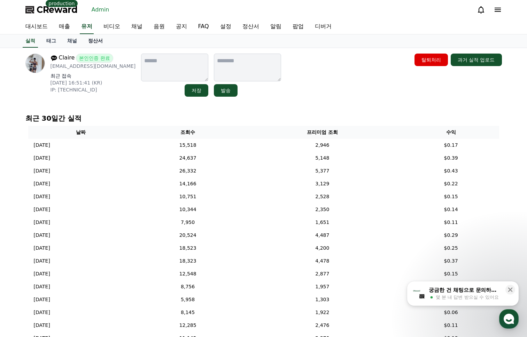
click at [93, 45] on link "정산서" at bounding box center [95, 40] width 26 height 13
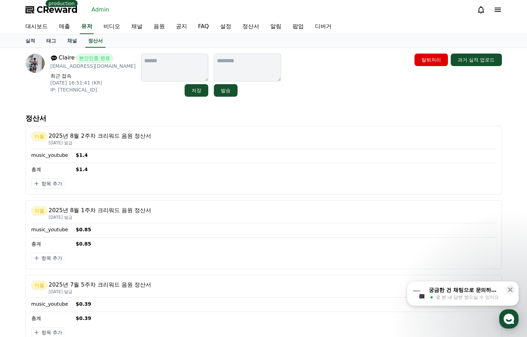
click at [285, 97] on div "[PERSON_NAME] 본인인증 완료 [EMAIL_ADDRESS][DOMAIN_NAME] 최근 접속 [DATE] 16:51:41 (KR) I…" at bounding box center [264, 75] width 482 height 49
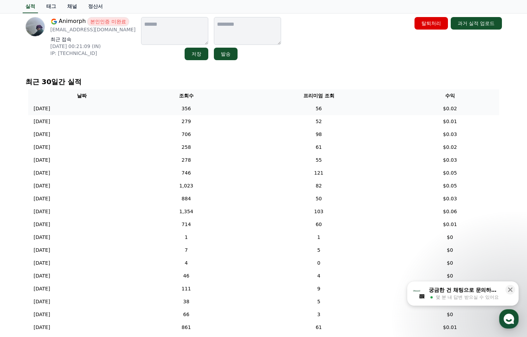
scroll to position [35, 0]
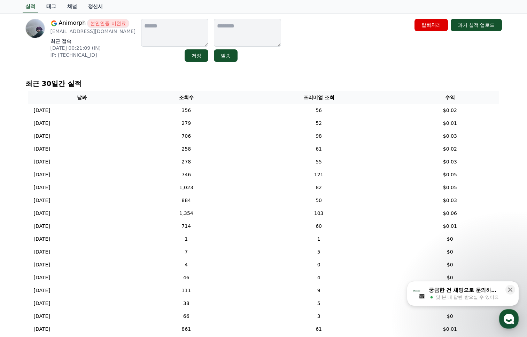
click at [346, 64] on div "Animorph 본인인증 미완료 arinskr67@gmail.com 최근 접속 2025-07-18 00:21:09 (IN) IP: 2409:4…" at bounding box center [264, 40] width 482 height 49
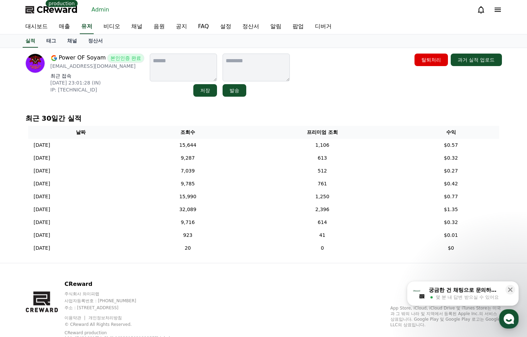
click at [354, 102] on div "Power OF Soyam 본인인증 완료 [EMAIL_ADDRESS][DOMAIN_NAME] 최근 접속 [DATE] 23:01:28 (IN) …" at bounding box center [263, 155] width 487 height 215
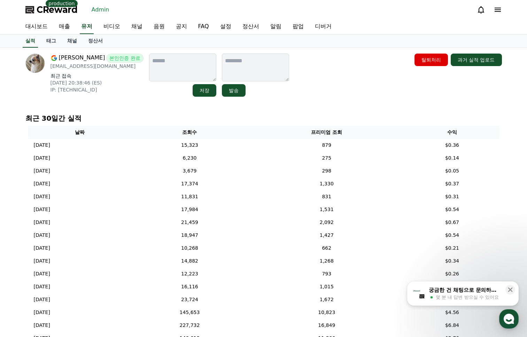
click at [323, 82] on div "[PERSON_NAME] 본인인증 완료 [EMAIL_ADDRESS][DOMAIN_NAME] 최근 접속 [DATE] 20:38:46 (ES) I…" at bounding box center [263, 75] width 476 height 43
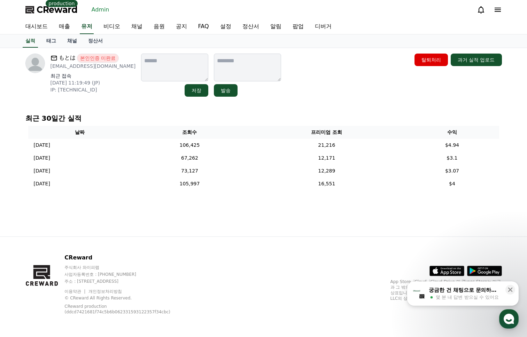
click at [206, 224] on div "もとは 본인인증 미완료 moto_tomo_motoya@yahoo.co.jp 최근 접속 2025-08-22 11:19:49 (JP) IP: 21…" at bounding box center [263, 142] width 487 height 189
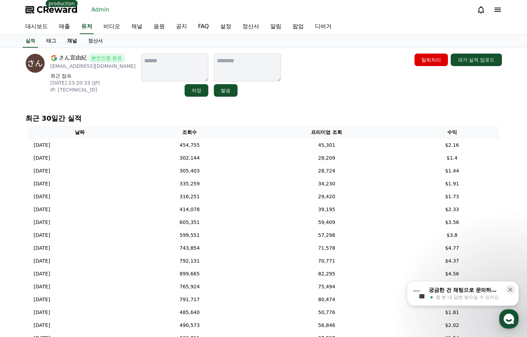
click at [75, 38] on link "채널" at bounding box center [72, 40] width 21 height 13
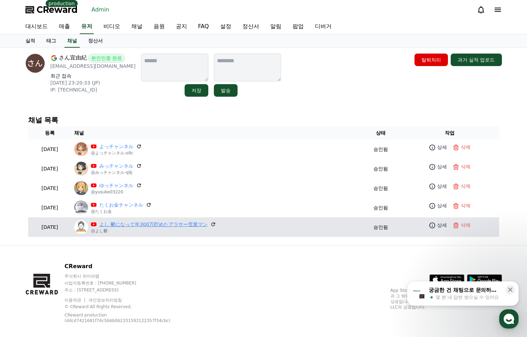
click at [129, 222] on link "よし 鬱になって年300万貯めたアラサー営業マン" at bounding box center [153, 224] width 108 height 7
click at [441, 226] on p "상세" at bounding box center [442, 225] width 10 height 7
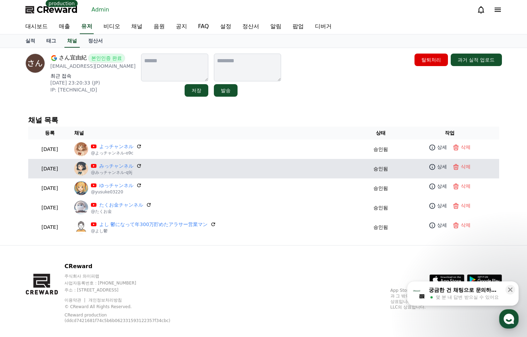
click at [134, 176] on td "みっチャンネル @みっチャンネル-q9j" at bounding box center [215, 168] width 289 height 19
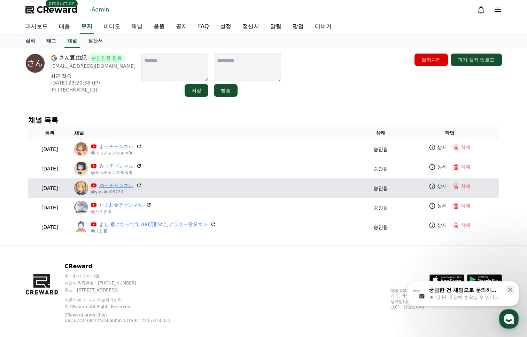
click at [133, 185] on link "ゆっチャンネル" at bounding box center [116, 185] width 34 height 7
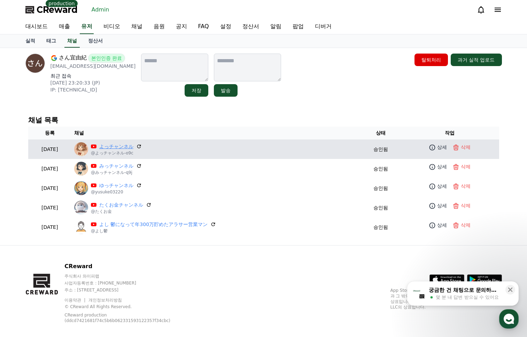
click at [131, 145] on link "よっチャンネル" at bounding box center [116, 146] width 34 height 7
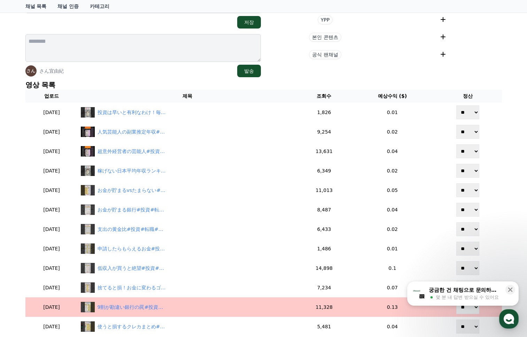
scroll to position [244, 0]
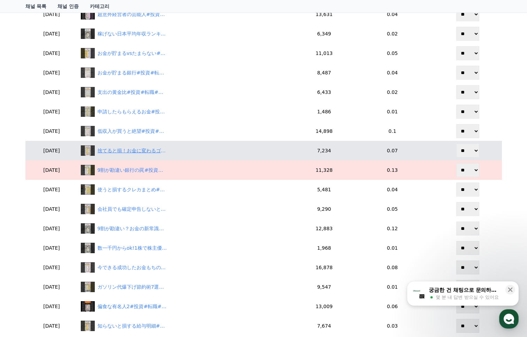
click at [138, 155] on div "捨てると損！お金に変わるゴミ#投資#転職#貯金" at bounding box center [187, 150] width 213 height 10
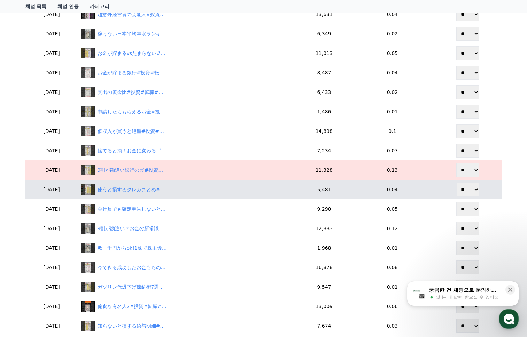
click at [161, 189] on div "使うと損するクレカまとめ#投資#転職#貯金" at bounding box center [132, 189] width 70 height 7
click at [463, 192] on select "** **" at bounding box center [467, 190] width 23 height 14
select select "********"
click at [457, 183] on select "** **" at bounding box center [467, 190] width 23 height 14
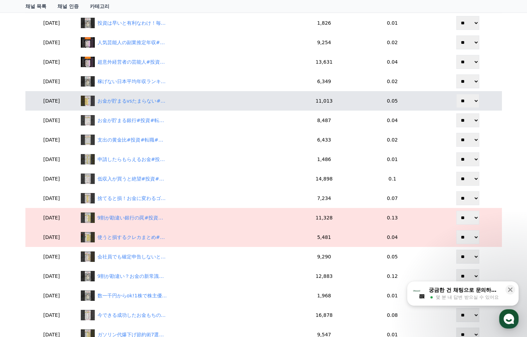
scroll to position [174, 0]
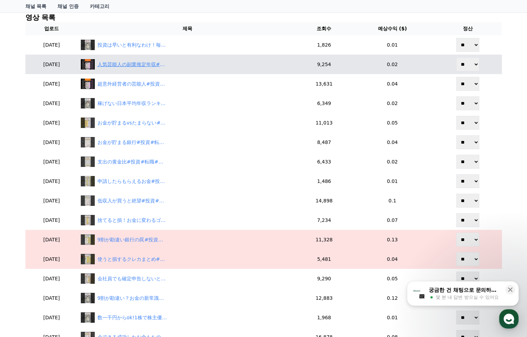
click at [167, 64] on div "人気芸能人の副業推定年収#投資#転職#貯金" at bounding box center [132, 64] width 70 height 7
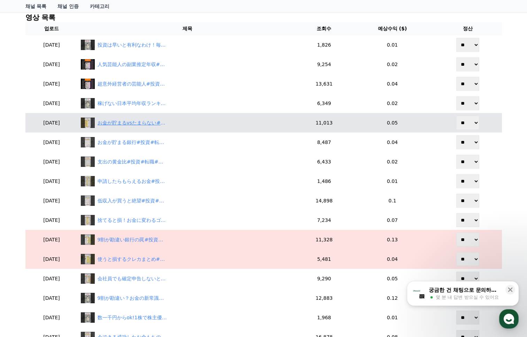
click at [167, 125] on div "お金が貯まるvsたまらない#投資#転職#貯金" at bounding box center [132, 122] width 70 height 7
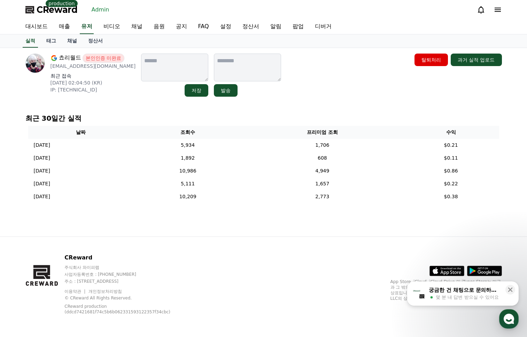
click at [327, 103] on div "쵸리월드 본인인증 미완료 [EMAIL_ADDRESS][DOMAIN_NAME] 최근 접속 [DATE] 02:04:50 (KR) IP: [TECH…" at bounding box center [263, 142] width 487 height 189
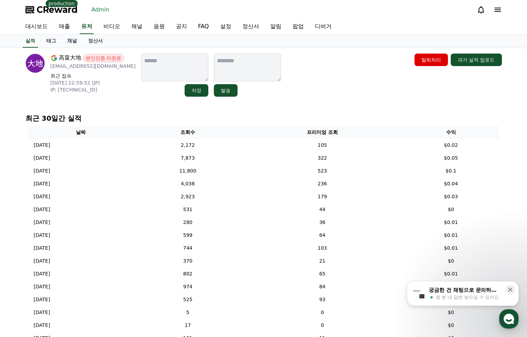
click at [328, 104] on div "高畠大地 본인인증 미완료 [EMAIL_ADDRESS][DOMAIN_NAME] 최근 접속 [DATE] 22:59:52 (JP) IP: [TECH…" at bounding box center [263, 239] width 487 height 382
